Goal: Task Accomplishment & Management: Use online tool/utility

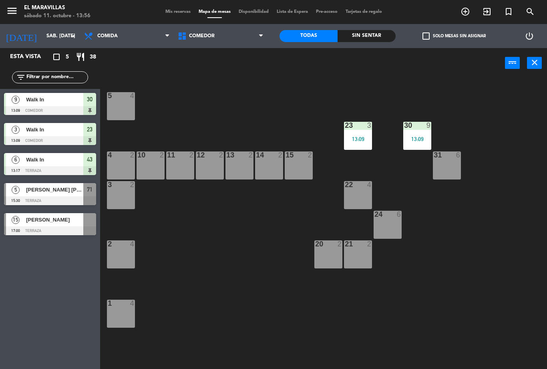
click at [358, 140] on div "13:09" at bounding box center [358, 139] width 28 height 6
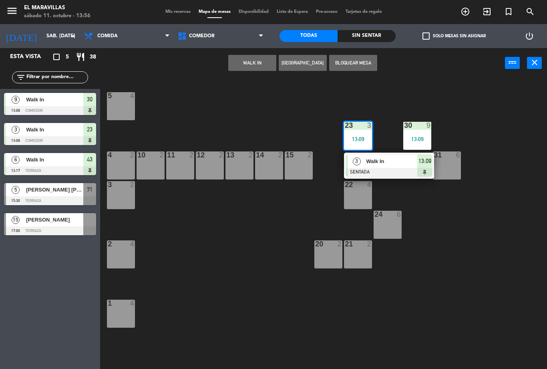
click at [373, 164] on span "Walk In" at bounding box center [391, 161] width 51 height 8
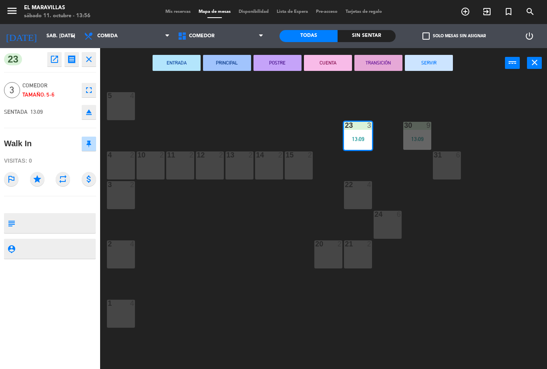
click at [432, 60] on button "SERVIR" at bounding box center [429, 63] width 48 height 16
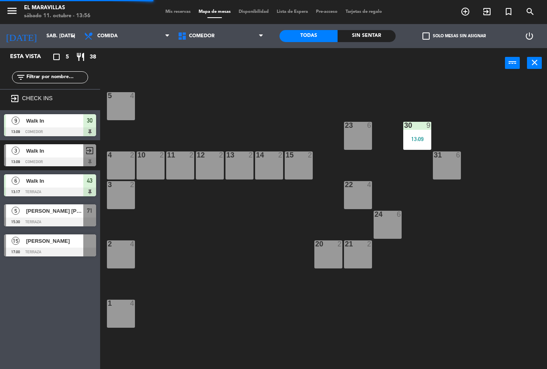
click at [417, 134] on div "30 9 13:09" at bounding box center [417, 136] width 28 height 28
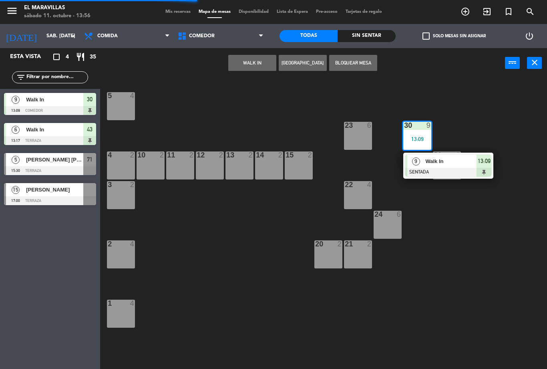
click at [426, 169] on div at bounding box center [448, 172] width 86 height 9
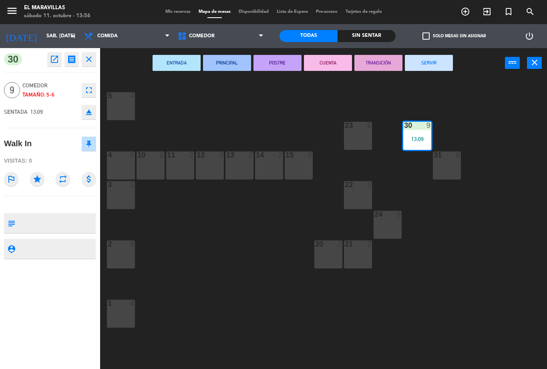
click at [434, 65] on button "SERVIR" at bounding box center [429, 63] width 48 height 16
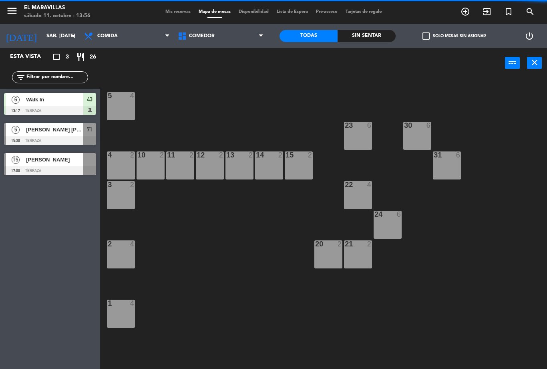
click at [124, 197] on div "3 2" at bounding box center [121, 195] width 28 height 28
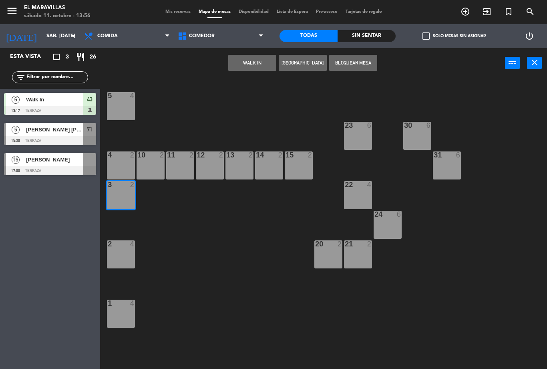
click at [260, 64] on button "WALK IN" at bounding box center [252, 63] width 48 height 16
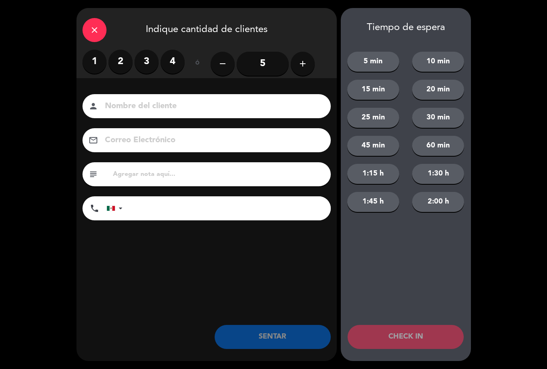
click at [128, 66] on label "2" at bounding box center [120, 62] width 24 height 24
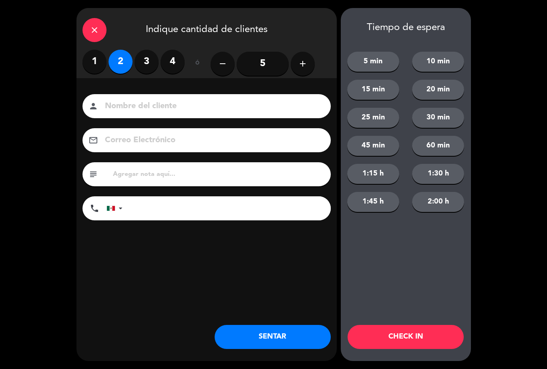
click at [237, 331] on button "SENTAR" at bounding box center [272, 336] width 116 height 24
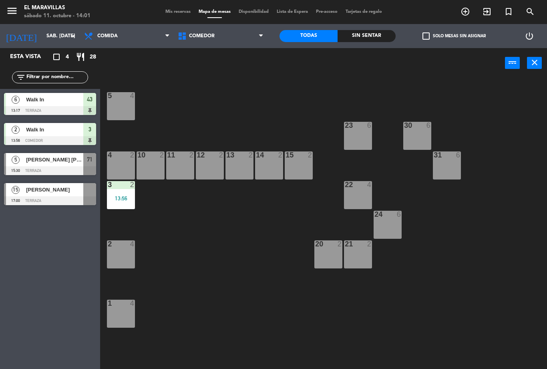
click at [468, 14] on icon "add_circle_outline" at bounding box center [465, 12] width 10 height 10
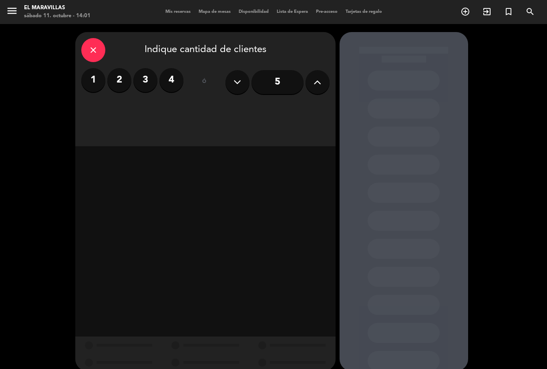
click at [103, 46] on div "close" at bounding box center [93, 50] width 24 height 24
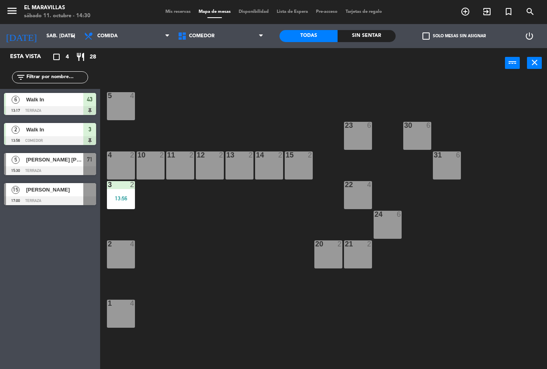
click at [259, 33] on icon at bounding box center [261, 36] width 4 height 6
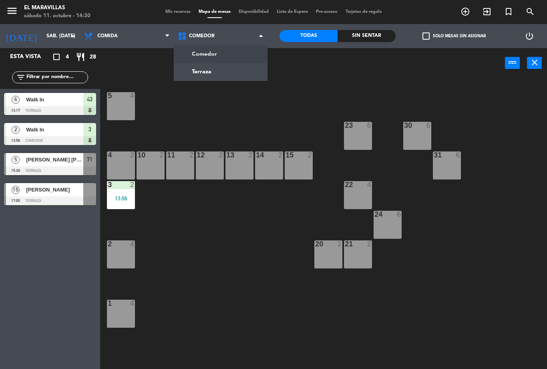
click at [220, 68] on ng-component "menu El Maravillas sábado 11. octubre - 14:30 Mis reservas Mapa de mesas Dispon…" at bounding box center [273, 184] width 547 height 369
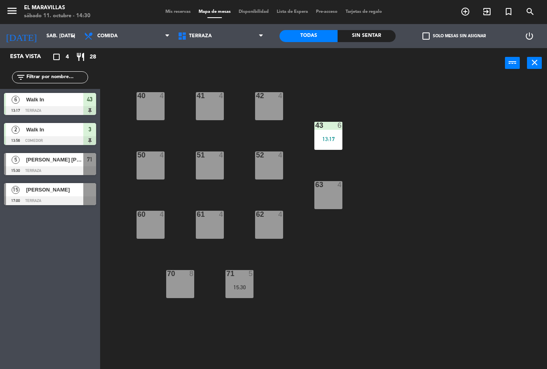
click at [325, 133] on div "43 6 13:17" at bounding box center [328, 136] width 28 height 28
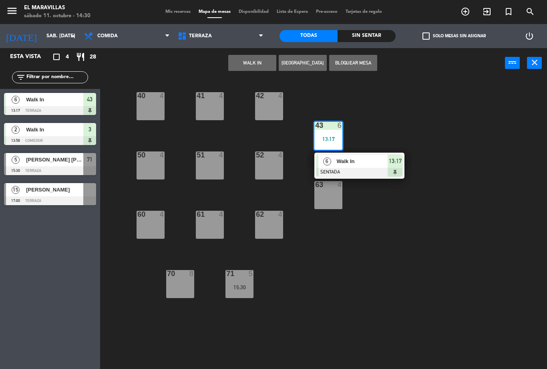
click at [365, 162] on span "Walk In" at bounding box center [361, 161] width 51 height 8
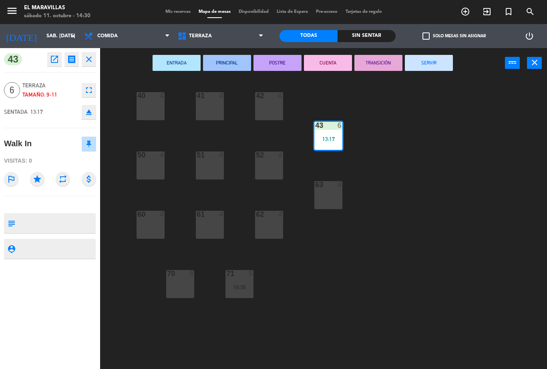
click at [421, 56] on button "SERVIR" at bounding box center [429, 63] width 48 height 16
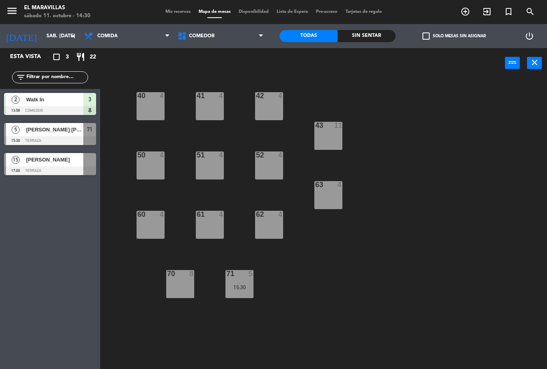
click at [208, 218] on div "61 4" at bounding box center [210, 214] width 28 height 8
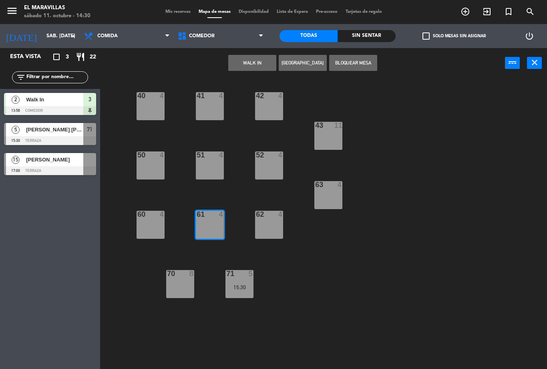
click at [258, 60] on button "WALK IN" at bounding box center [252, 63] width 48 height 16
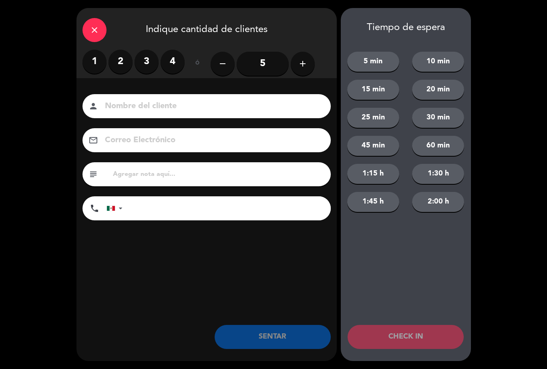
click at [178, 57] on label "4" at bounding box center [172, 62] width 24 height 24
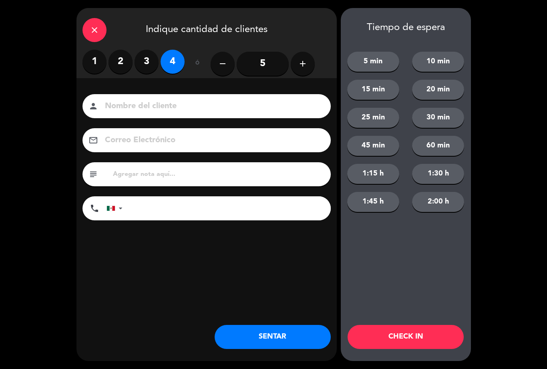
click at [288, 333] on button "SENTAR" at bounding box center [272, 336] width 116 height 24
